Goal: Task Accomplishment & Management: Manage account settings

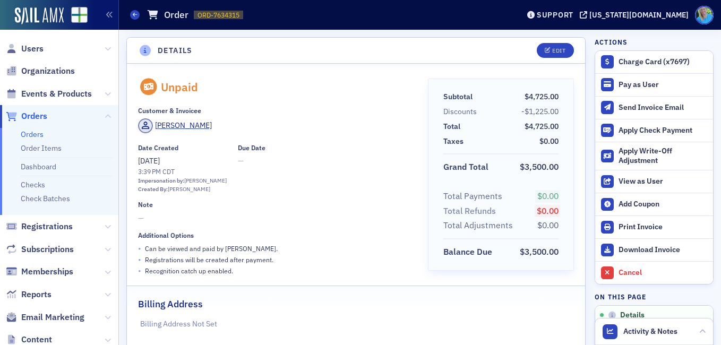
scroll to position [266, 0]
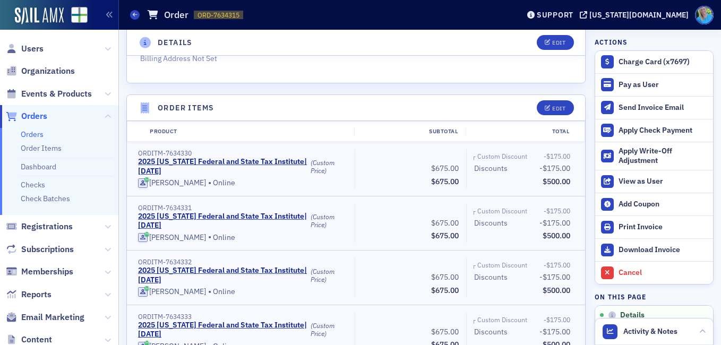
click at [37, 116] on span "Orders" at bounding box center [34, 116] width 26 height 12
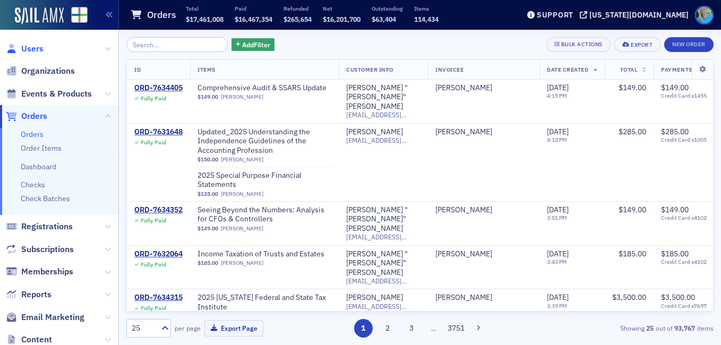
click at [39, 53] on span "Users" at bounding box center [32, 49] width 22 height 12
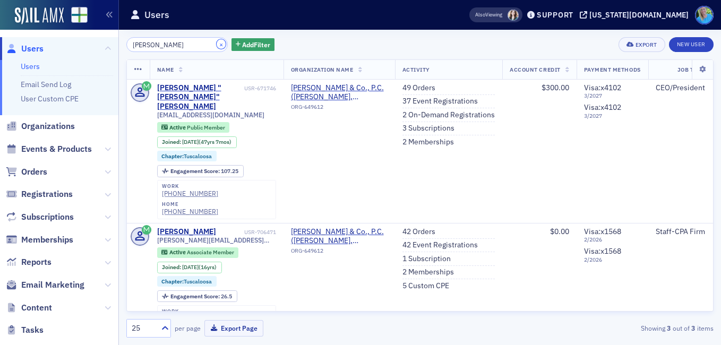
click at [217, 46] on button "×" at bounding box center [222, 44] width 10 height 10
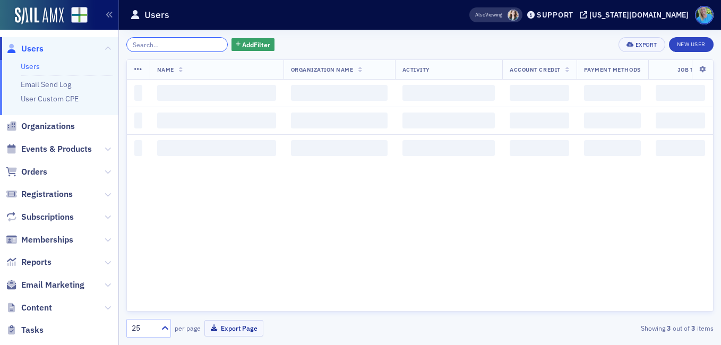
click at [201, 46] on input "search" at bounding box center [176, 44] width 101 height 15
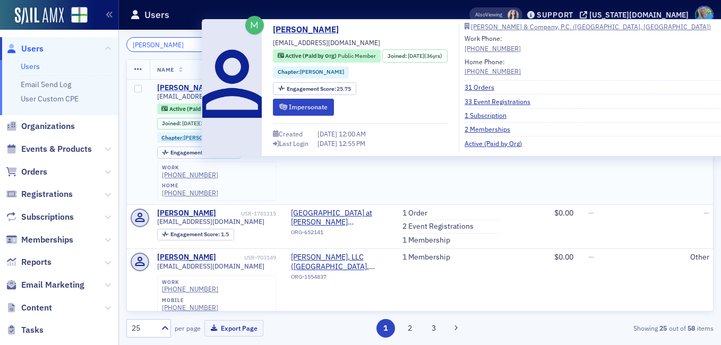
type input "[PERSON_NAME]"
click at [165, 90] on div "[PERSON_NAME]" at bounding box center [186, 88] width 59 height 10
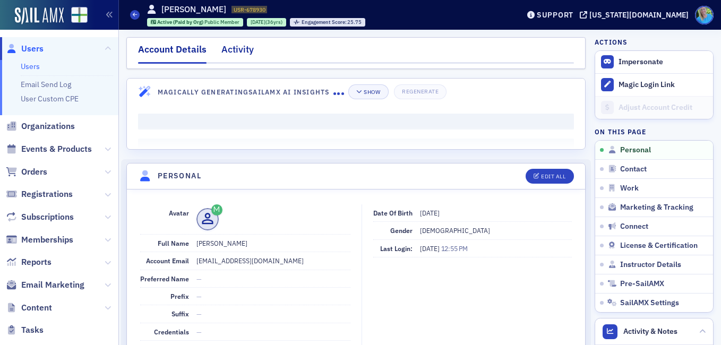
click at [249, 42] on div "Activity" at bounding box center [238, 52] width 32 height 20
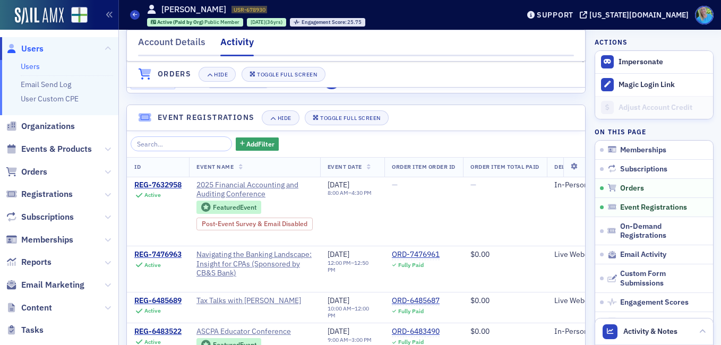
scroll to position [637, 0]
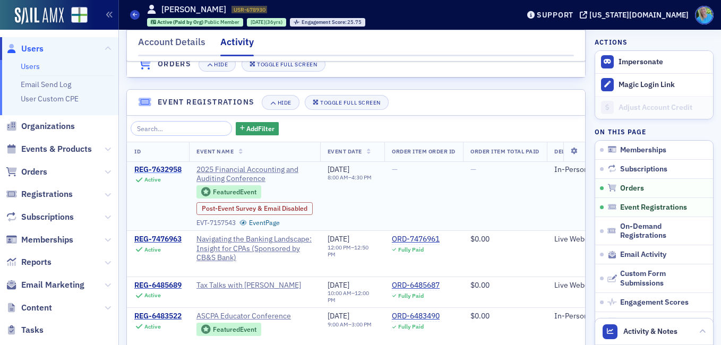
click at [152, 175] on div "REG-7632958" at bounding box center [157, 170] width 47 height 10
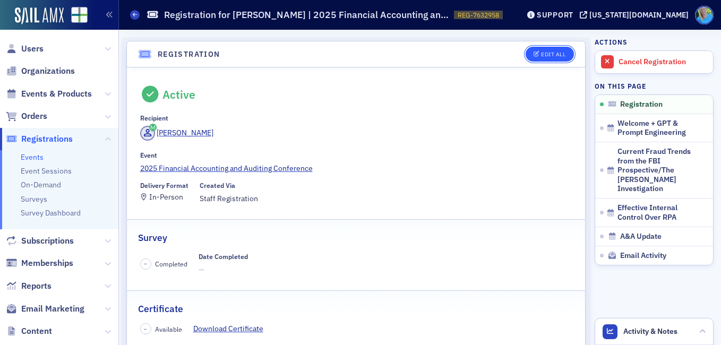
click at [551, 53] on div "Edit All" at bounding box center [553, 55] width 24 height 6
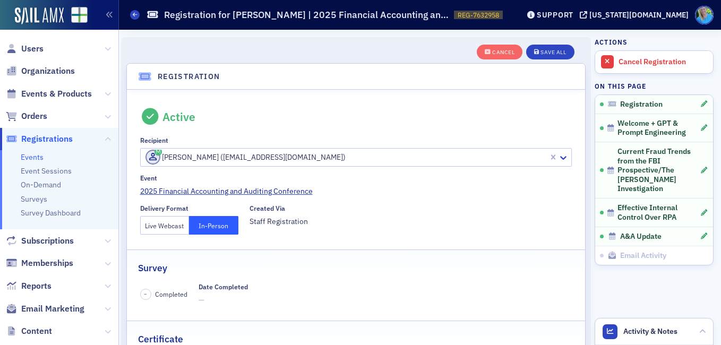
scroll to position [28, 0]
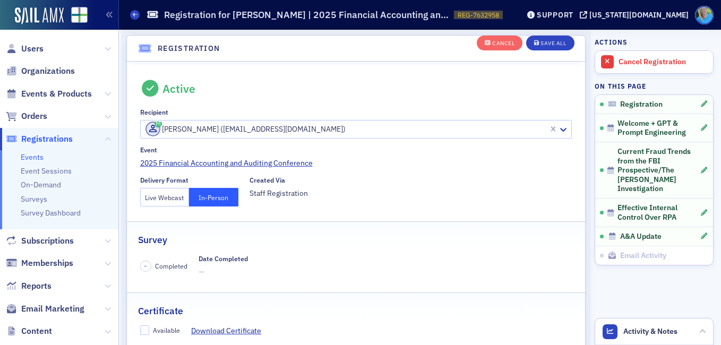
click at [172, 192] on button "Live Webcast" at bounding box center [164, 197] width 49 height 19
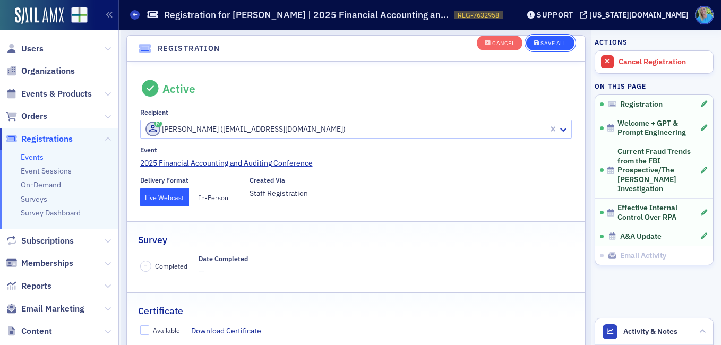
click at [553, 39] on button "Save All" at bounding box center [550, 43] width 48 height 15
